Goal: Ask a question

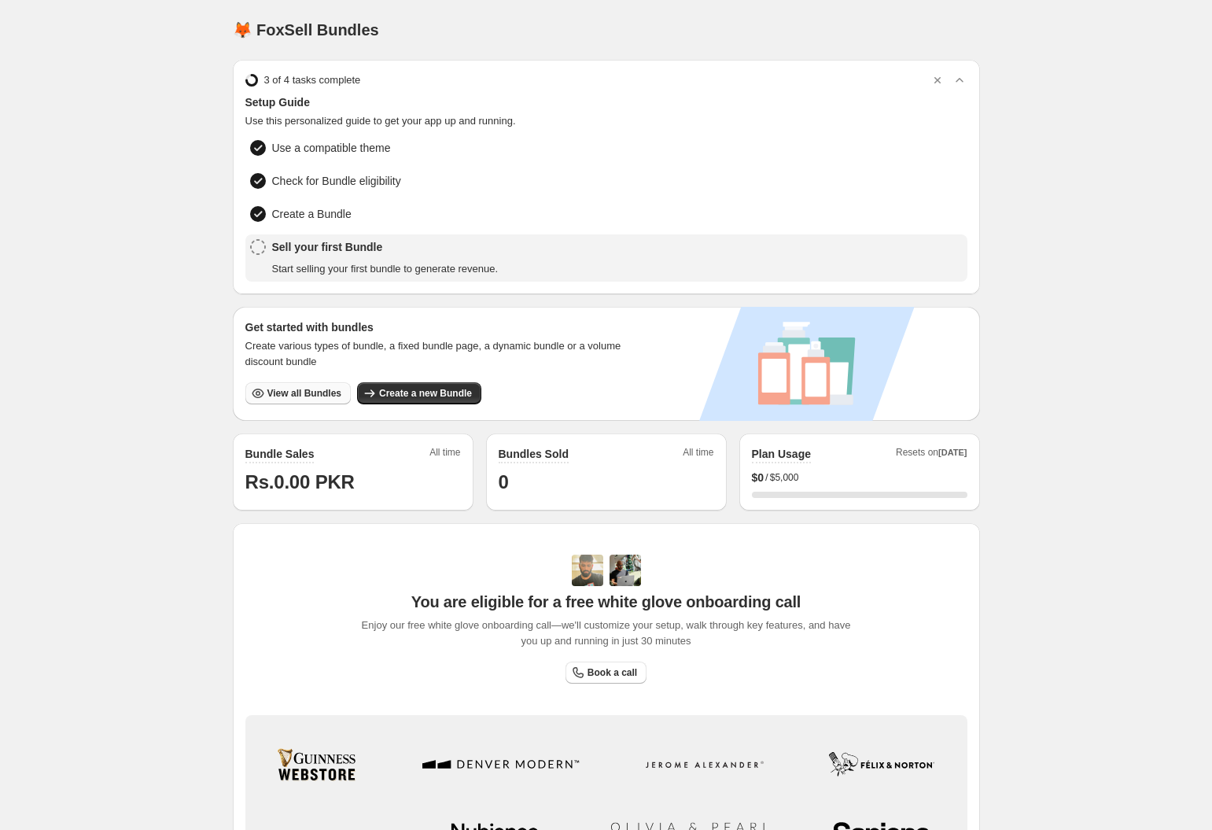
click at [278, 388] on span "View all Bundles" at bounding box center [304, 393] width 74 height 13
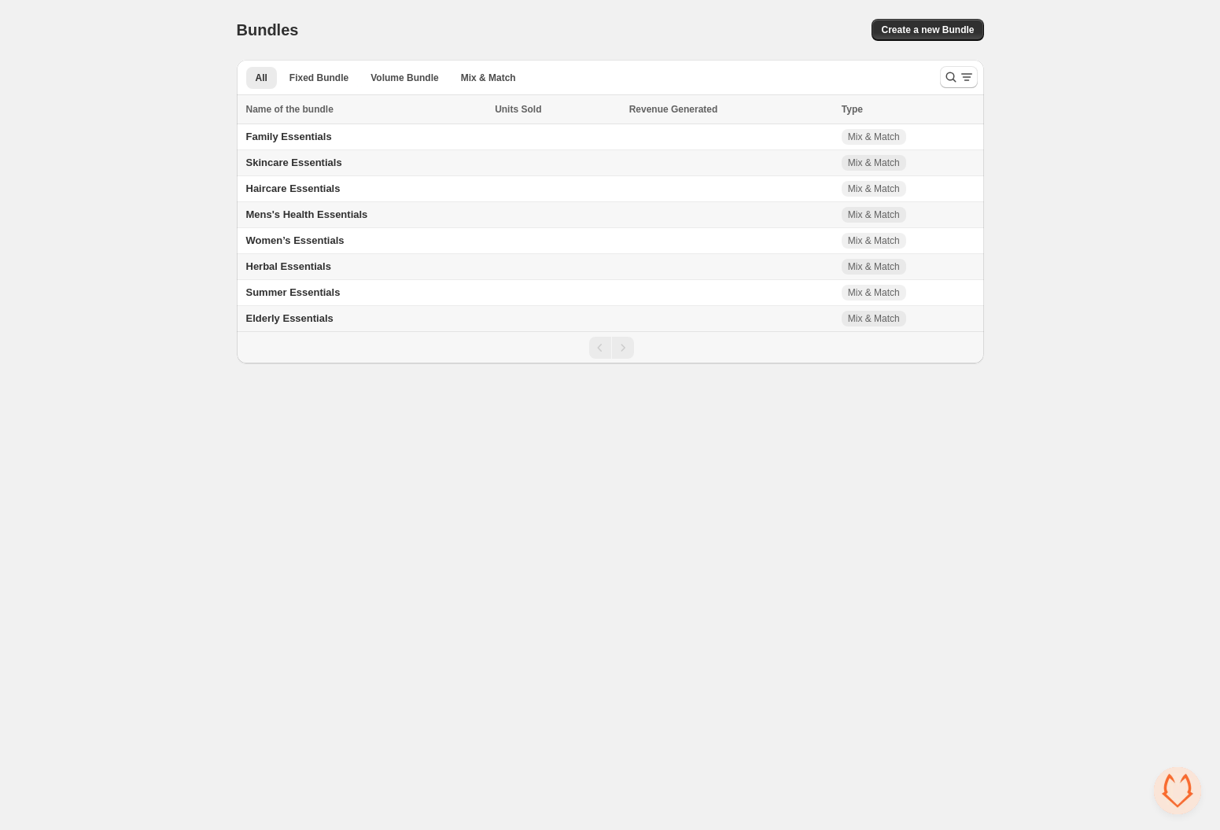
click at [376, 271] on td "Herbal Essentials" at bounding box center [364, 267] width 254 height 26
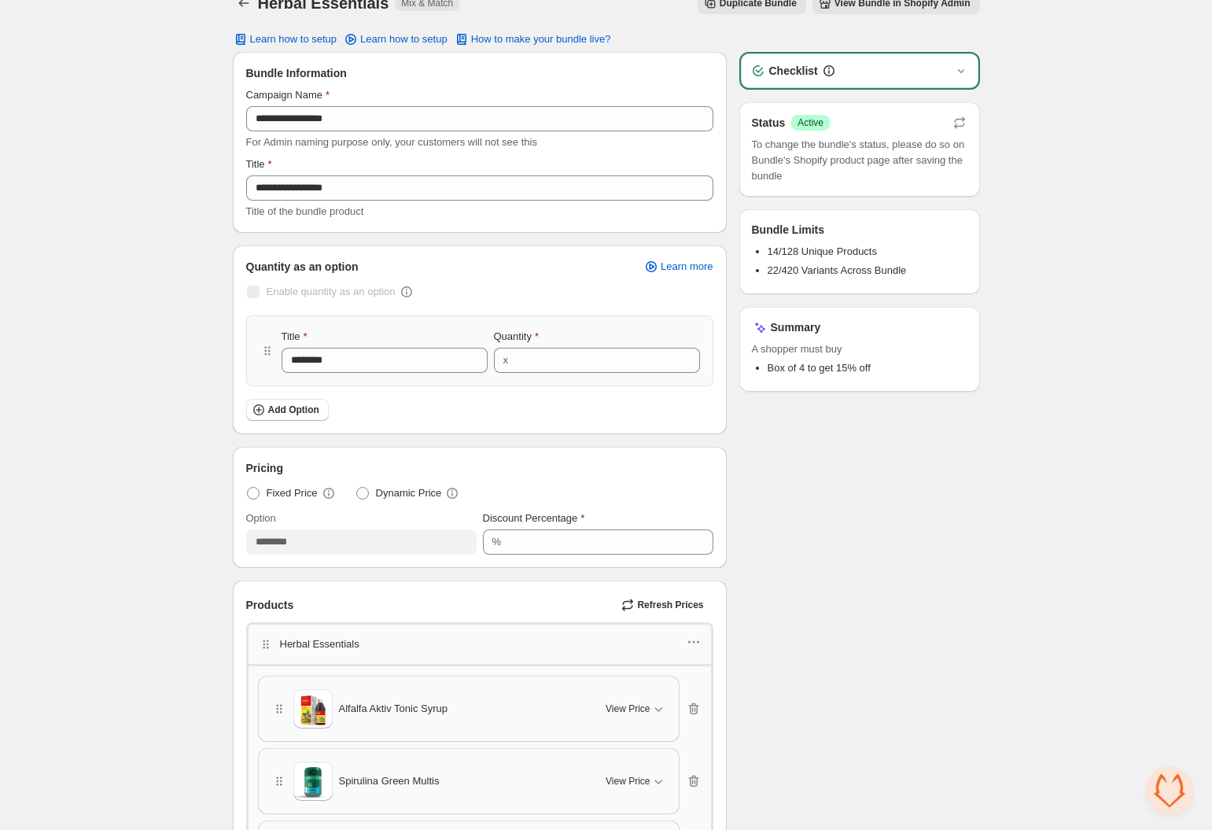
scroll to position [28, 0]
click at [697, 695] on div "Alfalfa Aktiv Tonic Syrup View Price Cancel Apply Select All Alfalfa Aktiv Toni…" at bounding box center [480, 708] width 444 height 66
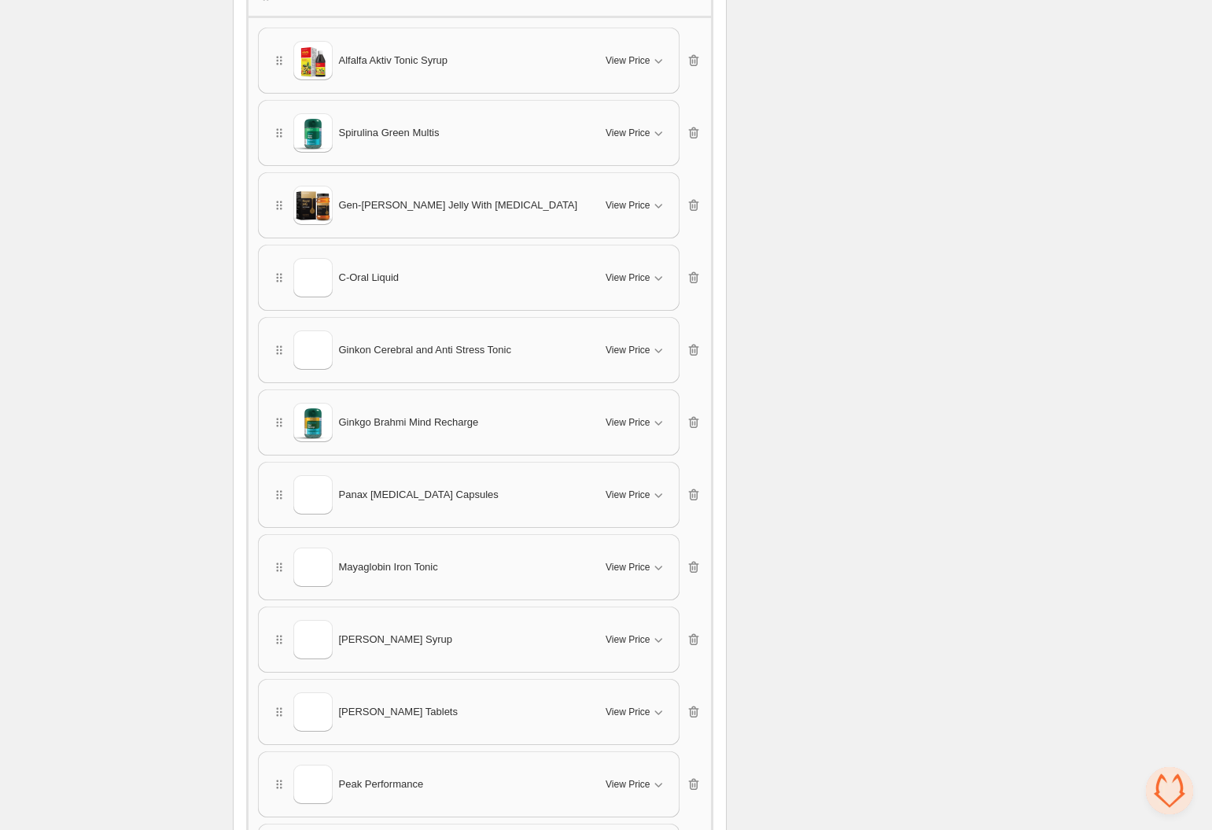
scroll to position [671, 0]
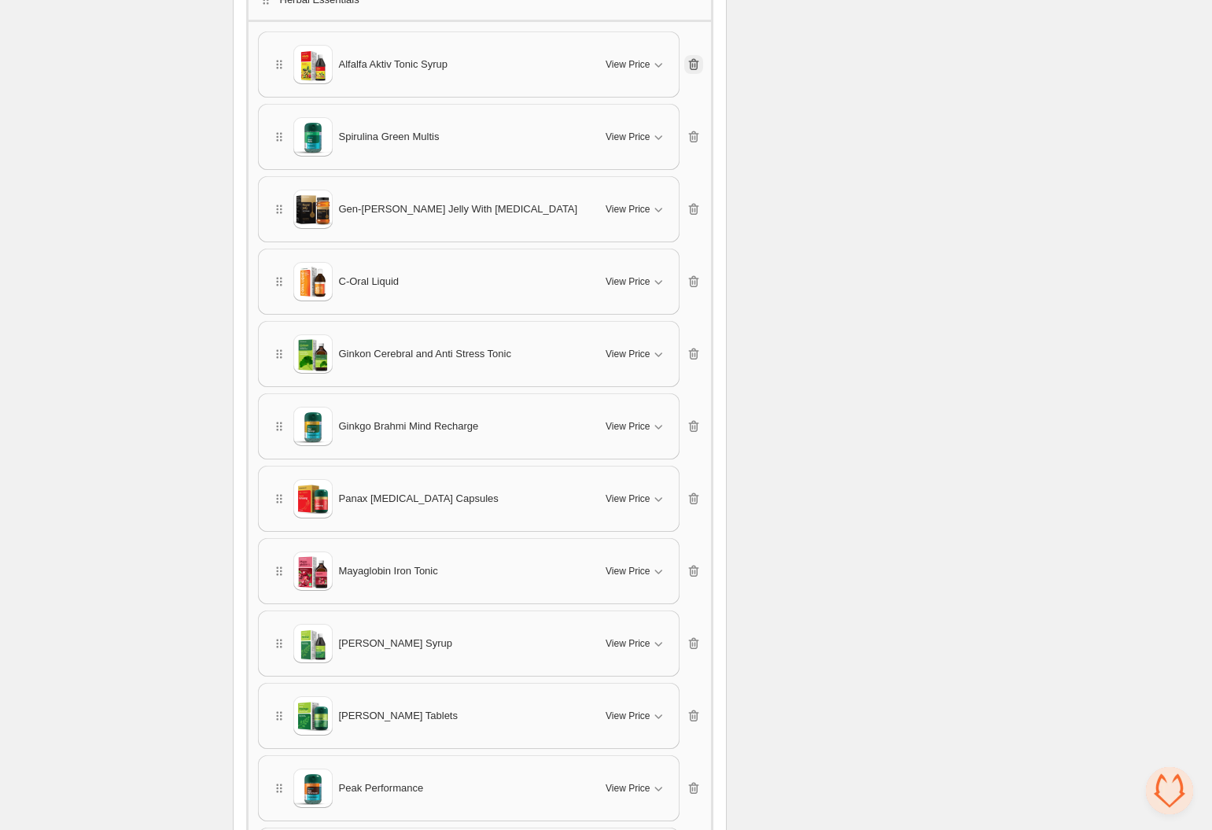
click at [698, 59] on icon "button" at bounding box center [693, 65] width 10 height 12
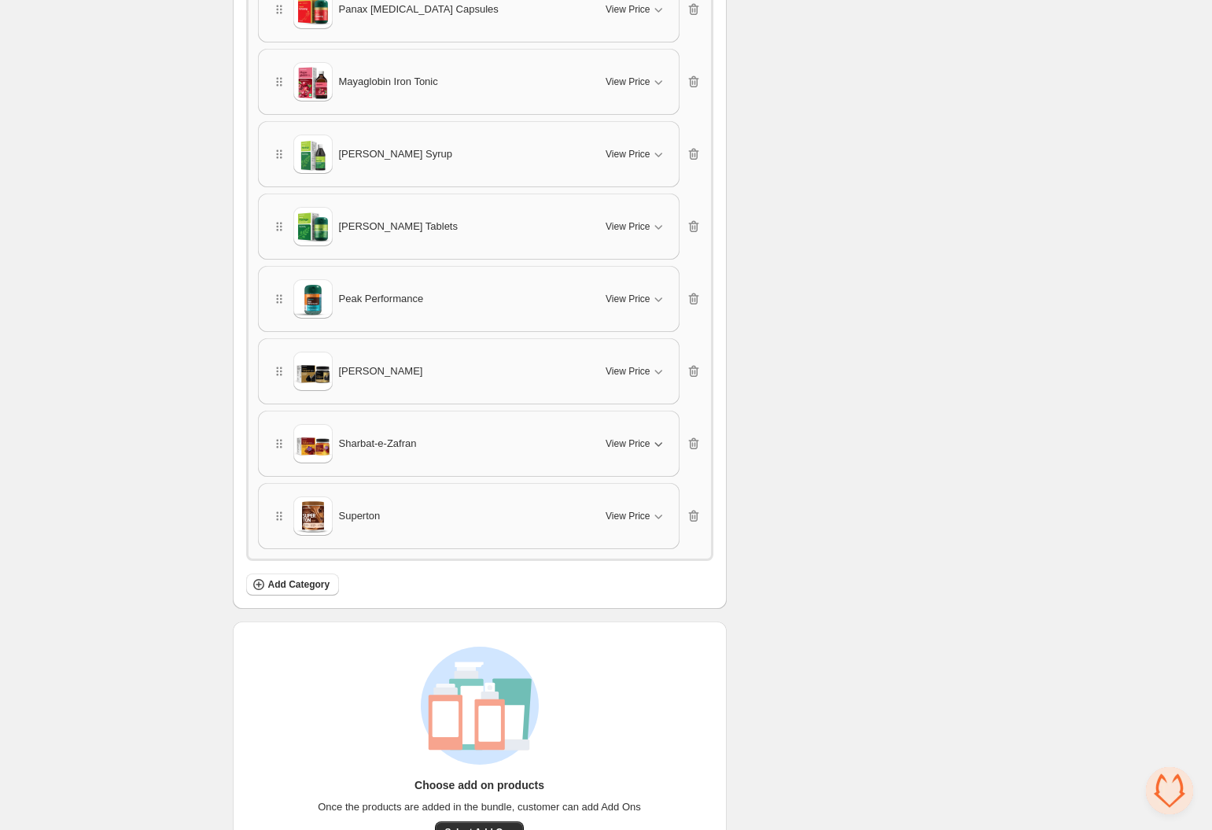
scroll to position [1090, 0]
click at [701, 514] on button "button" at bounding box center [693, 513] width 19 height 19
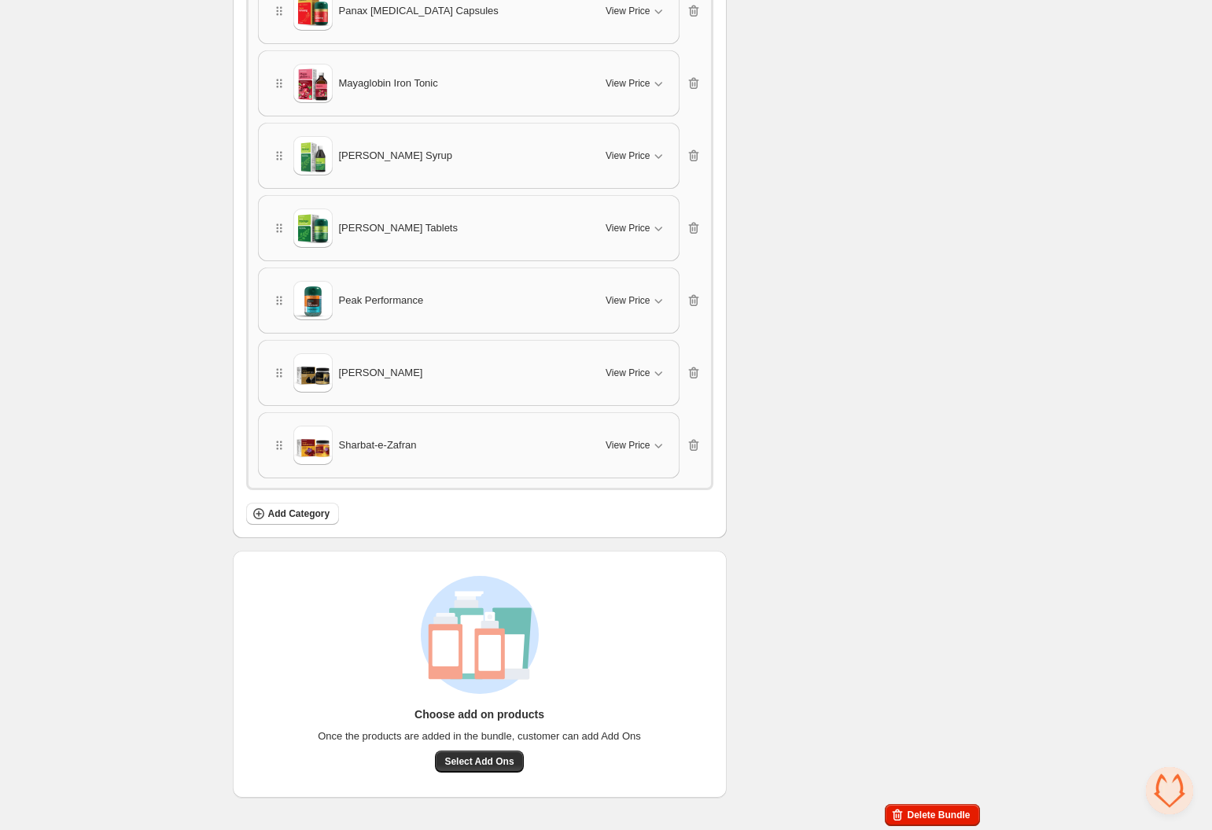
click at [1179, 804] on span "Open chat" at bounding box center [1169, 790] width 47 height 47
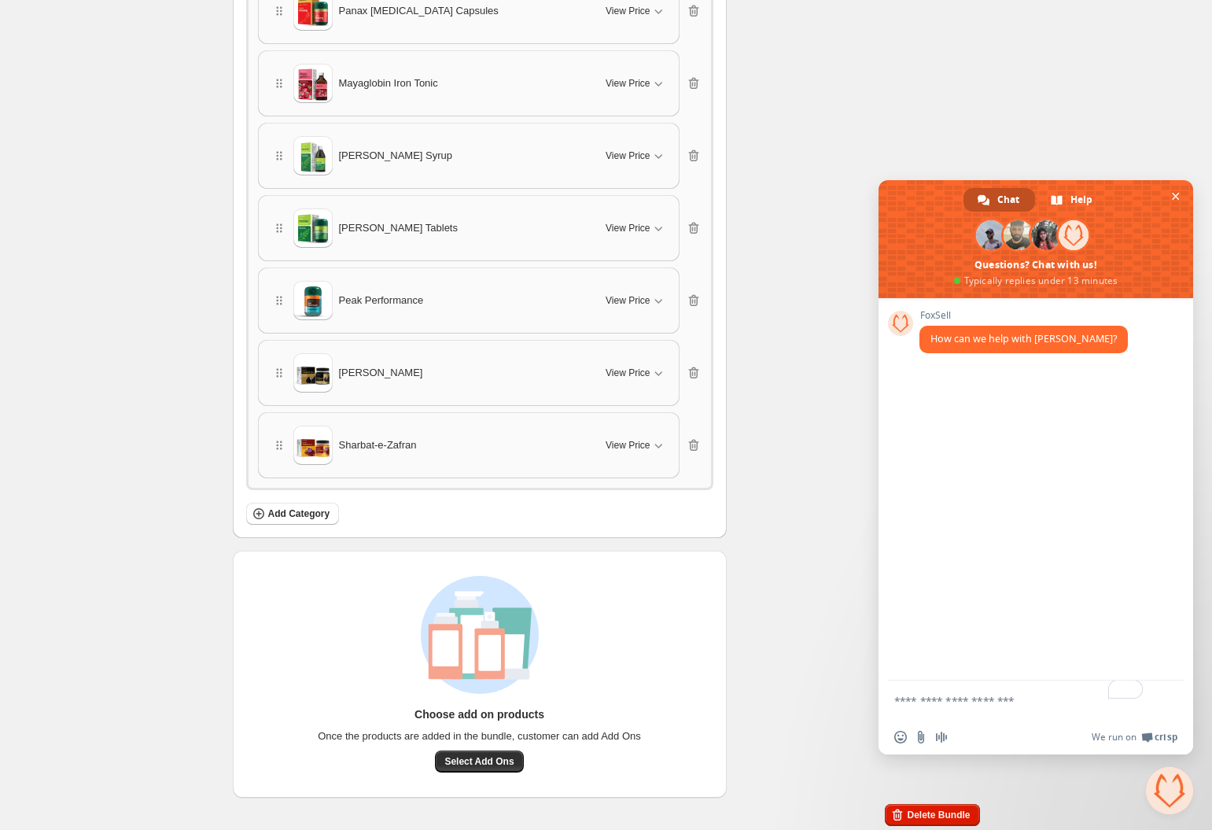
click at [967, 707] on textarea "To enrich screen reader interactions, please activate Accessibility in Grammarl…" at bounding box center [1020, 699] width 252 height 39
type textarea "*****"
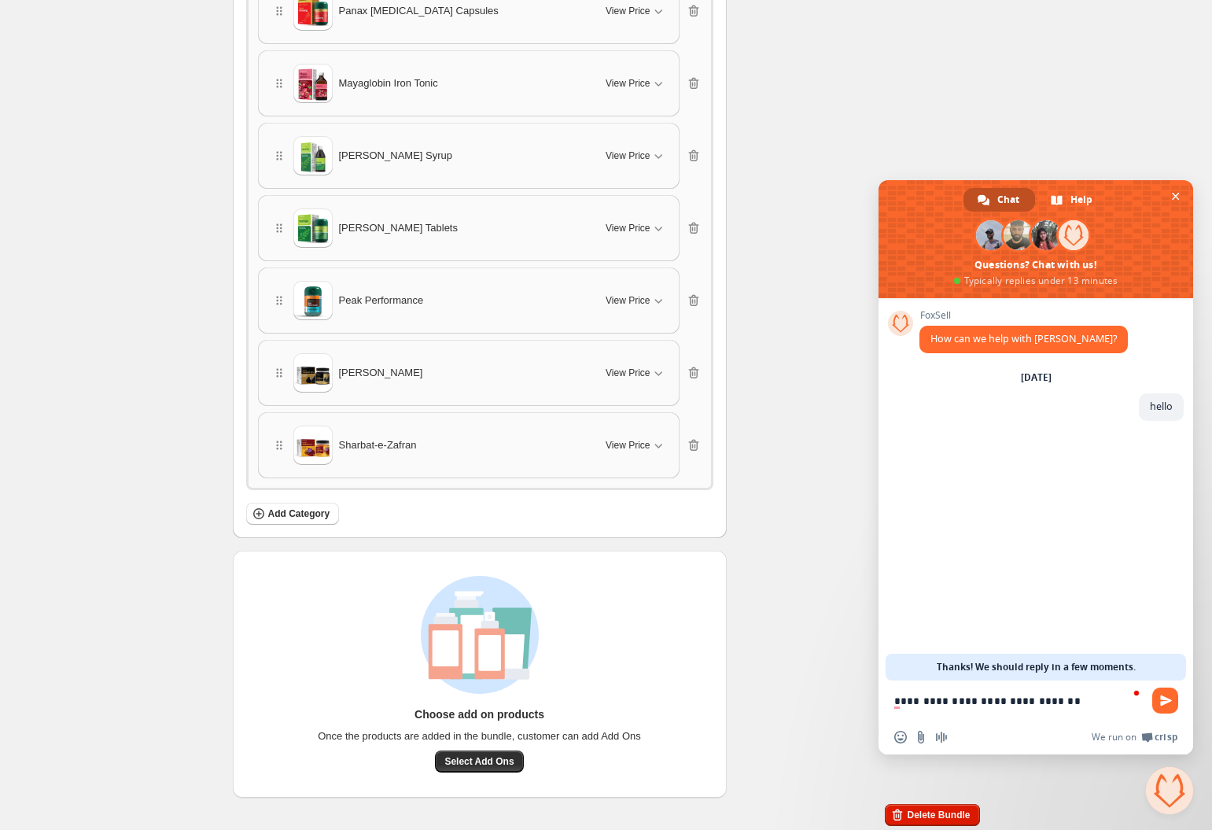
type textarea "**********"
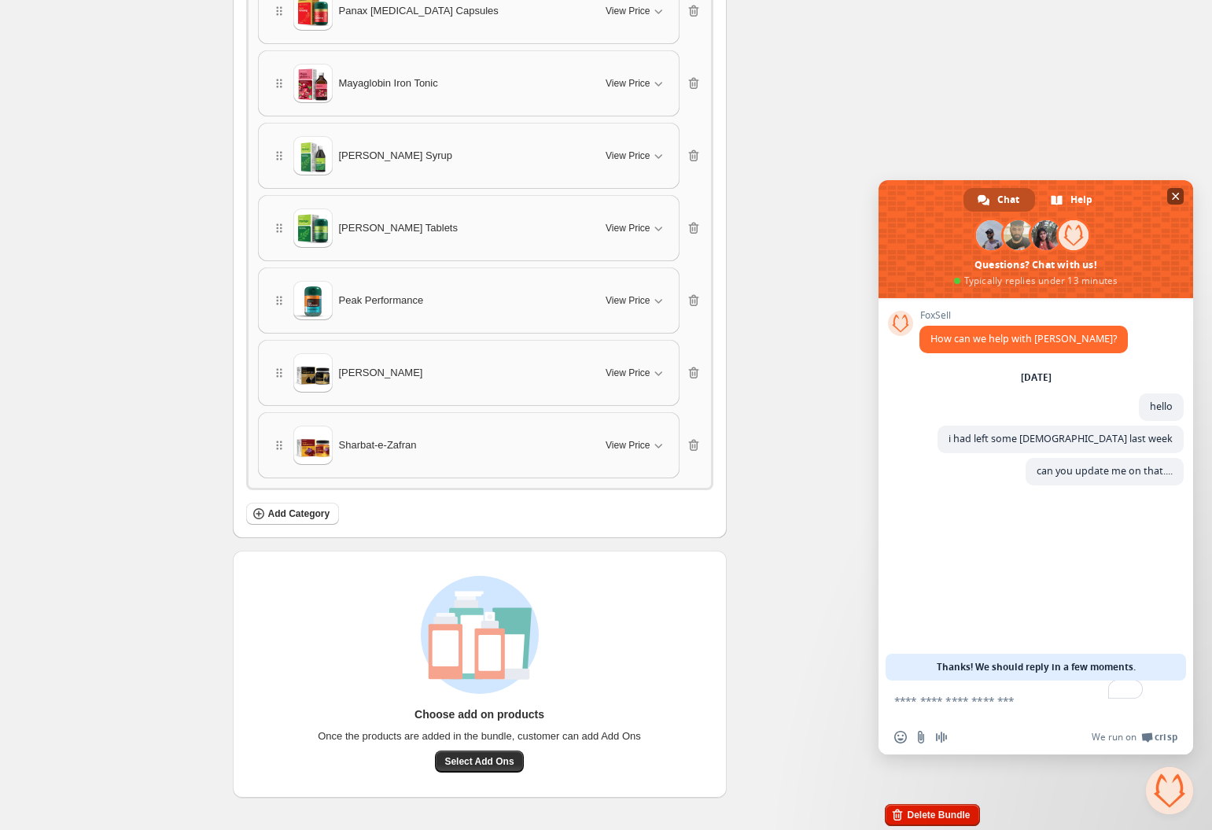
click at [1142, 197] on span at bounding box center [1035, 239] width 315 height 118
